Goal: Complete application form

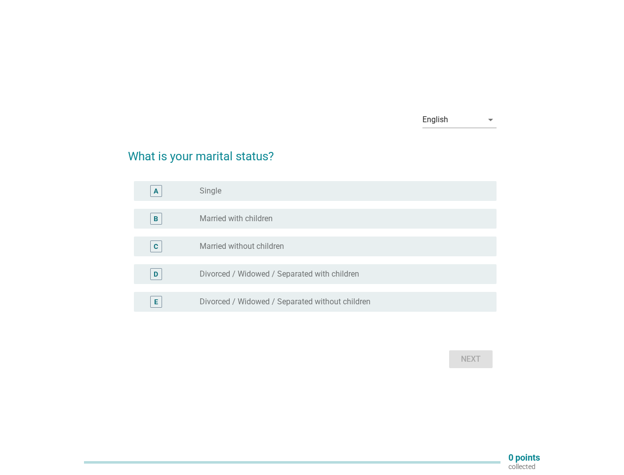
click at [312, 237] on div "C radio_button_unchecked Married without children" at bounding box center [315, 246] width 363 height 20
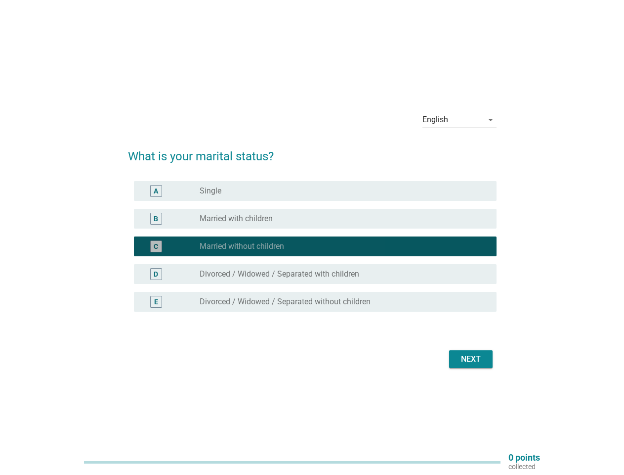
click at [460, 120] on div "English" at bounding box center [453, 120] width 60 height 16
click at [312, 252] on div "C radio_button_checked Married without children" at bounding box center [315, 246] width 363 height 20
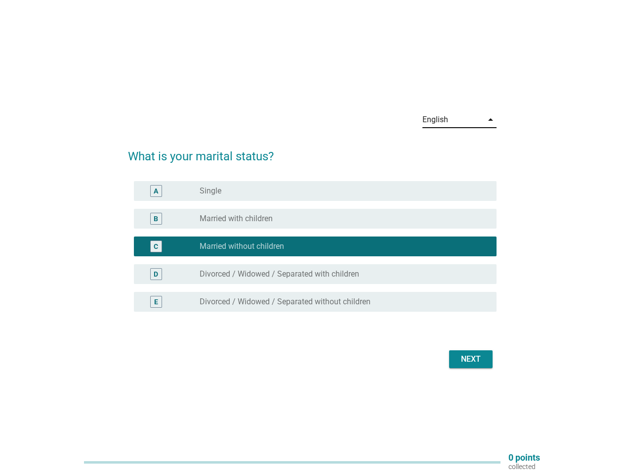
click at [312, 246] on div "radio_button_checked Married without children" at bounding box center [340, 246] width 281 height 10
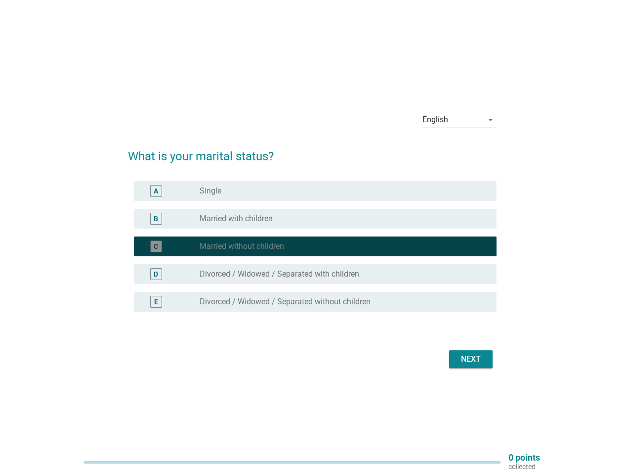
click at [315, 191] on div "radio_button_unchecked Single" at bounding box center [340, 191] width 281 height 10
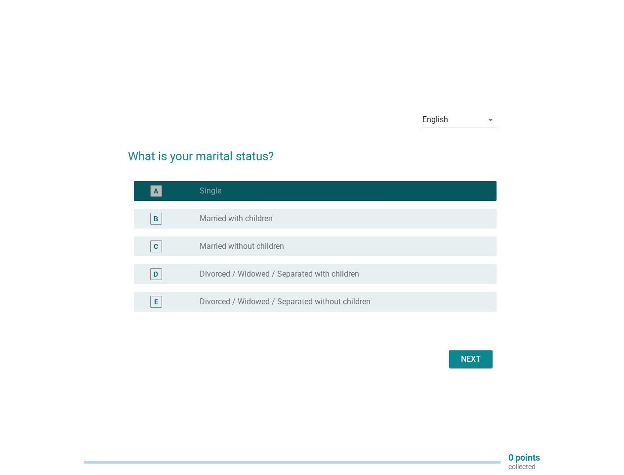
click at [211, 191] on label "Single" at bounding box center [211, 191] width 22 height 10
click at [315, 219] on div "radio_button_unchecked Married with children" at bounding box center [340, 219] width 281 height 10
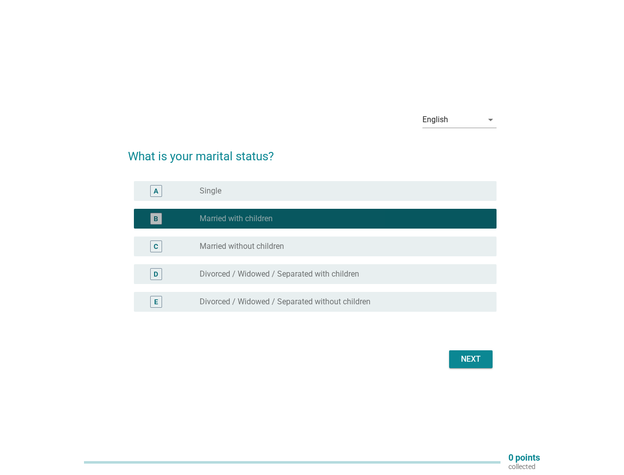
click at [236, 219] on label "Married with children" at bounding box center [236, 219] width 73 height 10
click at [315, 246] on div "radio_button_unchecked Married without children" at bounding box center [340, 246] width 281 height 10
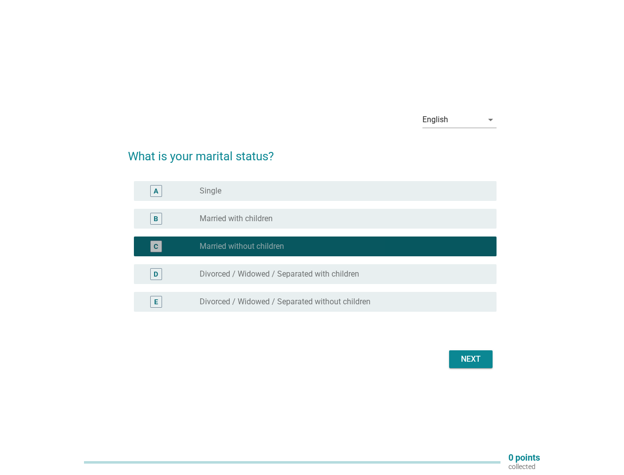
click at [242, 246] on label "Married without children" at bounding box center [242, 246] width 85 height 10
